Goal: Task Accomplishment & Management: Complete application form

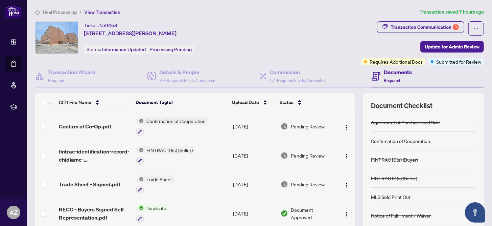
click at [62, 10] on span "Deal Processing" at bounding box center [60, 12] width 34 height 6
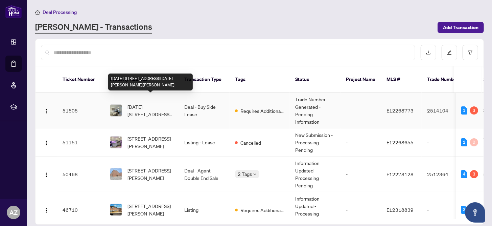
click at [159, 103] on span "1003-1865 Pickering Pkwy, Pickering, Ontario L1V 0H2, Canada" at bounding box center [150, 110] width 46 height 15
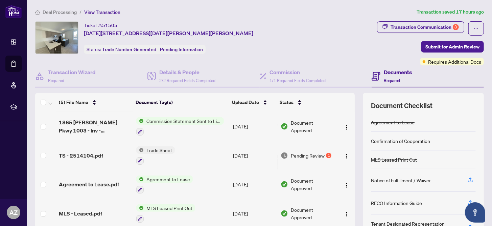
click at [157, 149] on span "Trade Sheet" at bounding box center [159, 149] width 31 height 7
click at [150, 184] on span "Trade Sheet" at bounding box center [138, 181] width 31 height 7
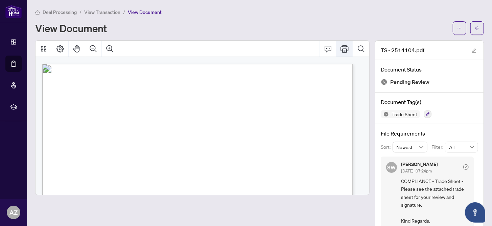
click at [341, 47] on icon "Print" at bounding box center [345, 49] width 8 height 8
click at [324, 47] on icon "Comment" at bounding box center [328, 49] width 8 height 8
click at [326, 47] on icon "Comment" at bounding box center [328, 49] width 7 height 6
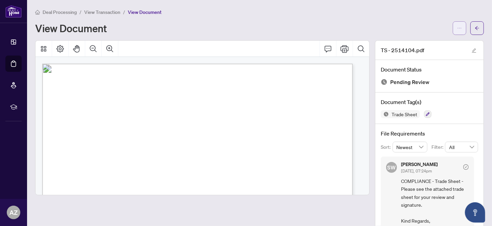
click at [457, 28] on icon "ellipsis" at bounding box center [459, 28] width 5 height 5
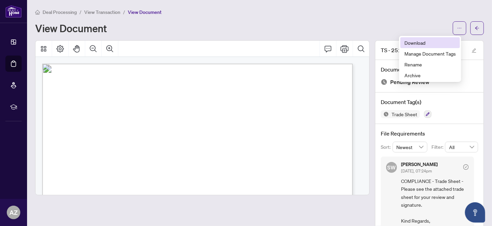
click at [413, 44] on span "Download" at bounding box center [429, 42] width 51 height 7
click at [110, 13] on span "View Transaction" at bounding box center [102, 12] width 36 height 6
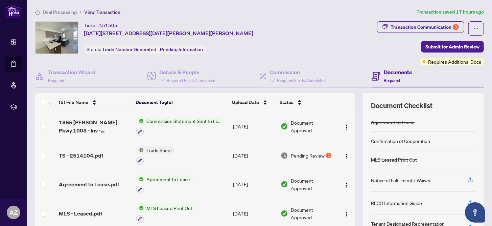
click at [181, 120] on span "Commission Statement Sent to Listing Brokerage" at bounding box center [184, 120] width 80 height 7
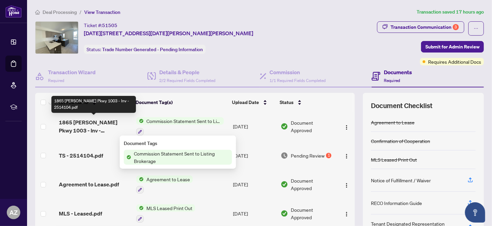
click at [107, 122] on span "1865 Pickering Pkwy 1003 - Inv - 2514104.pdf" at bounding box center [95, 126] width 72 height 16
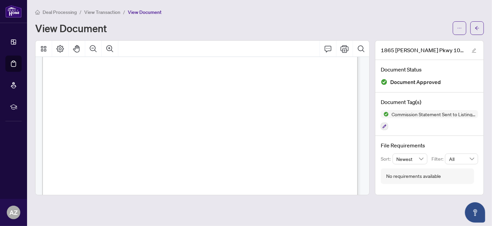
scroll to position [182, 0]
click at [66, 14] on span "Deal Processing" at bounding box center [60, 12] width 34 height 6
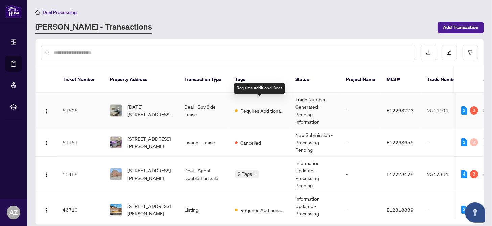
click at [261, 107] on span "Requires Additional Docs" at bounding box center [262, 110] width 44 height 7
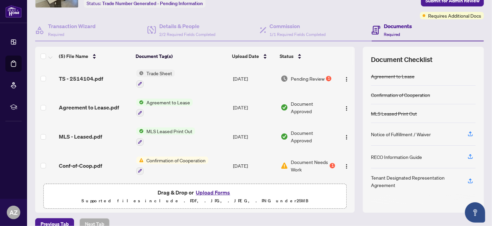
scroll to position [56, 0]
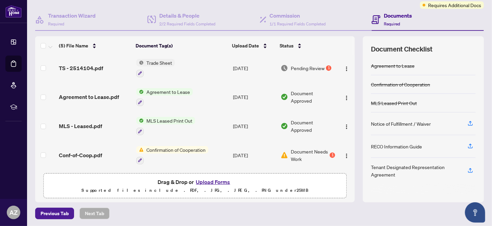
click at [217, 182] on button "Upload Forms" at bounding box center [213, 181] width 38 height 9
click at [223, 180] on button "Upload Forms" at bounding box center [213, 181] width 38 height 9
click at [208, 181] on button "Upload Forms" at bounding box center [213, 181] width 38 height 9
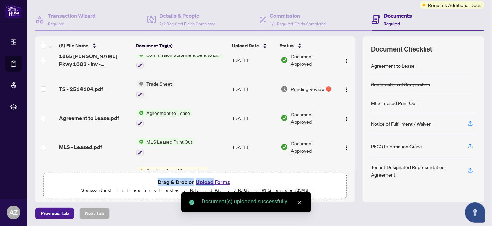
drag, startPoint x: 205, startPoint y: 181, endPoint x: 210, endPoint y: 180, distance: 4.8
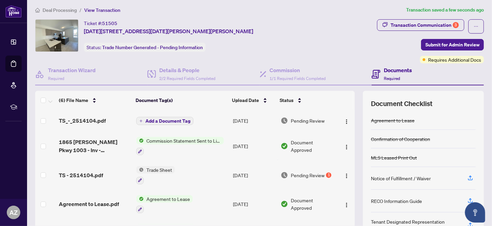
scroll to position [0, 0]
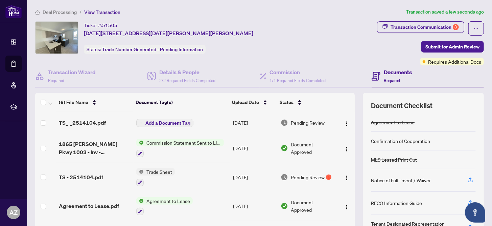
click at [154, 121] on span "Add a Document Tag" at bounding box center [167, 122] width 45 height 5
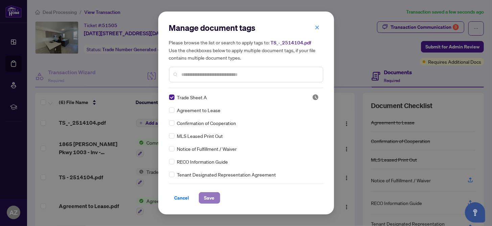
click at [211, 199] on span "Save" at bounding box center [209, 197] width 10 height 11
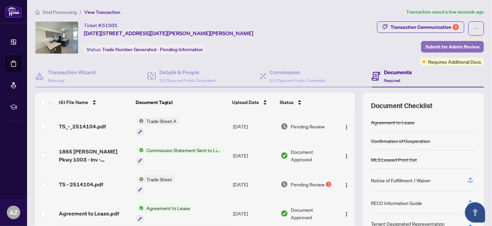
click at [442, 44] on span "Submit for Admin Review" at bounding box center [452, 46] width 54 height 11
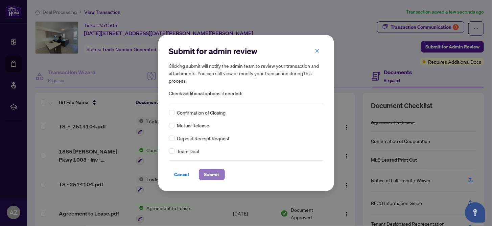
click at [207, 174] on span "Submit" at bounding box center [211, 174] width 15 height 11
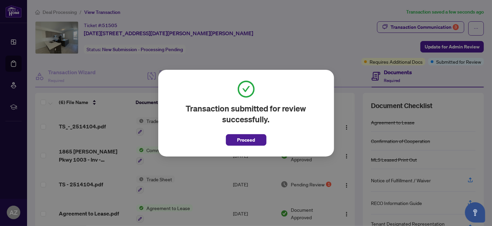
click at [425, 28] on div "Transaction submitted for review successfully. Proceed Cancel OK" at bounding box center [246, 113] width 492 height 226
click at [243, 141] on span "Proceed" at bounding box center [246, 139] width 18 height 11
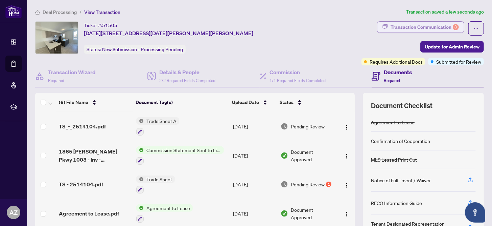
click at [416, 26] on div "Transaction Communication 3" at bounding box center [425, 27] width 68 height 11
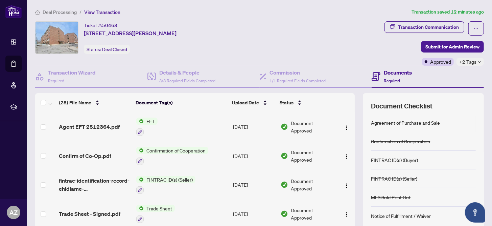
click at [148, 120] on span "EFT" at bounding box center [151, 120] width 14 height 7
click at [154, 154] on span "EFT" at bounding box center [145, 153] width 74 height 7
